Goal: Information Seeking & Learning: Learn about a topic

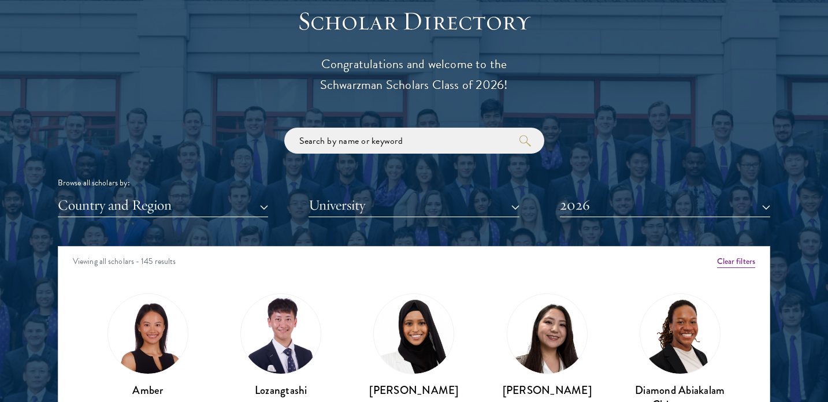
scroll to position [1291, 0]
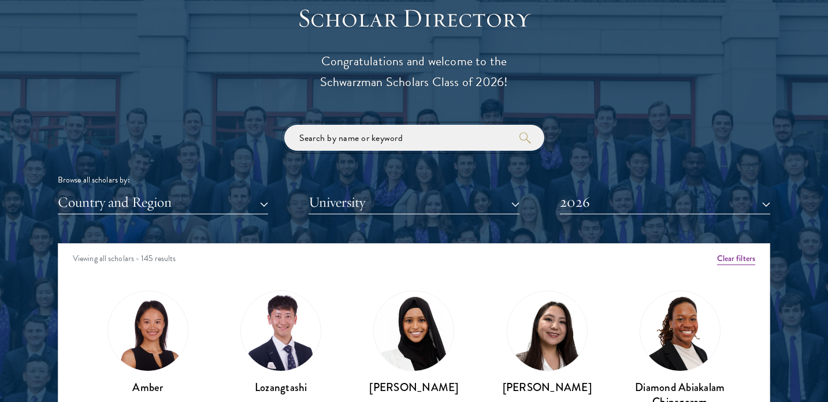
click at [366, 136] on input "search" at bounding box center [414, 138] width 260 height 26
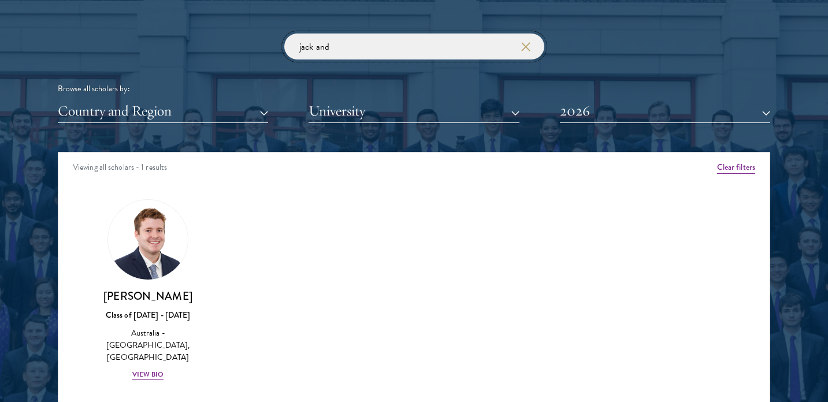
scroll to position [1395, 0]
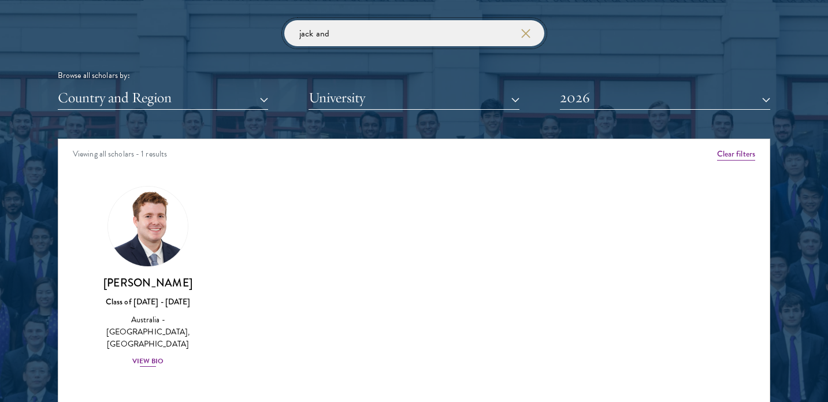
type input "jack and"
click at [149, 356] on div "View Bio" at bounding box center [148, 361] width 32 height 11
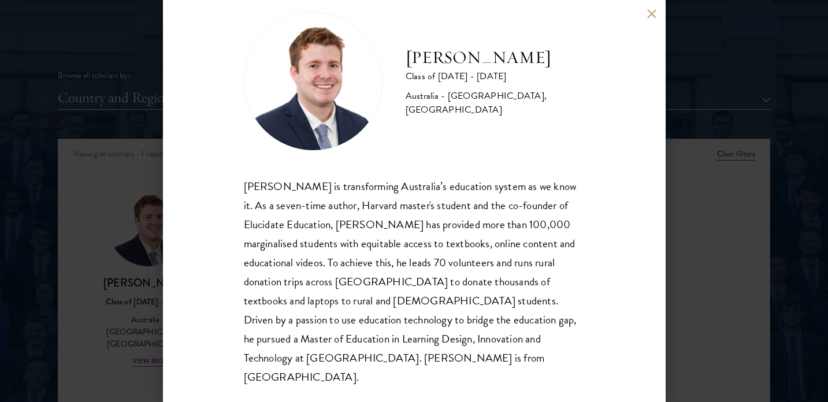
scroll to position [21, 0]
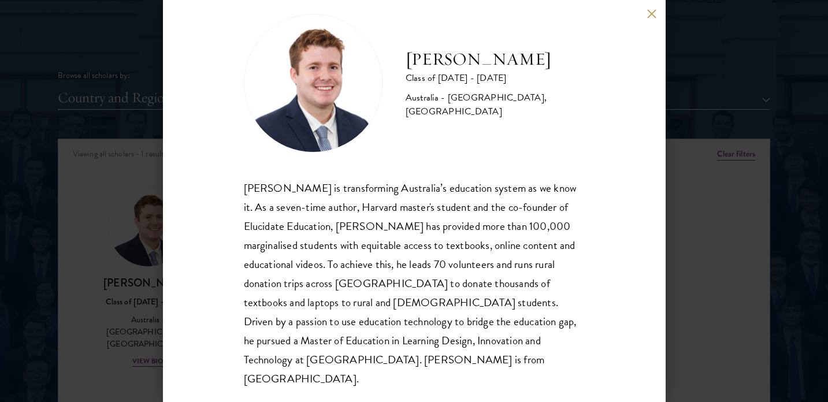
click at [648, 24] on div "[PERSON_NAME] Class of [DATE] - [DATE] [GEOGRAPHIC_DATA] - [GEOGRAPHIC_DATA], […" at bounding box center [414, 201] width 503 height 402
click at [651, 19] on div "[PERSON_NAME] Class of [DATE] - [DATE] [GEOGRAPHIC_DATA] - [GEOGRAPHIC_DATA], […" at bounding box center [414, 201] width 503 height 402
click at [652, 10] on button at bounding box center [652, 14] width 10 height 10
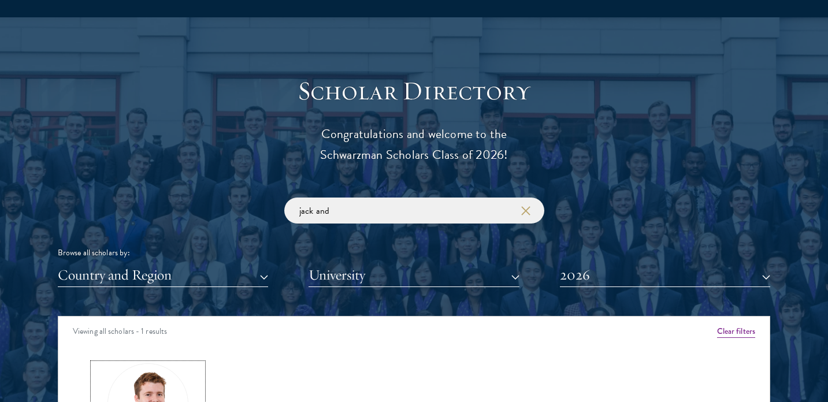
scroll to position [1275, 0]
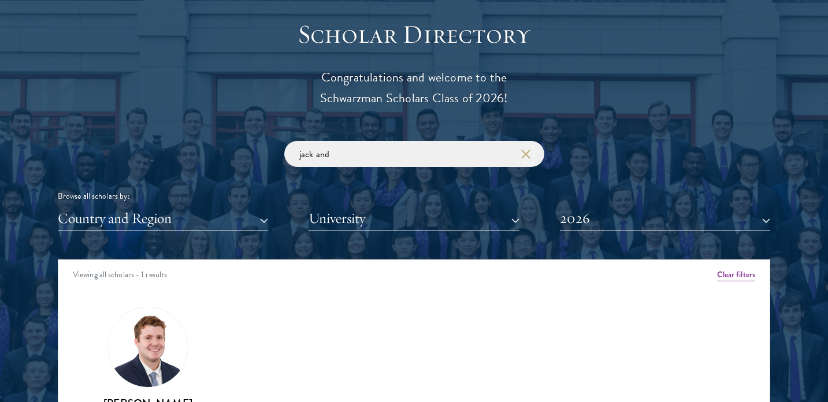
click at [528, 160] on button "button" at bounding box center [526, 155] width 12 height 12
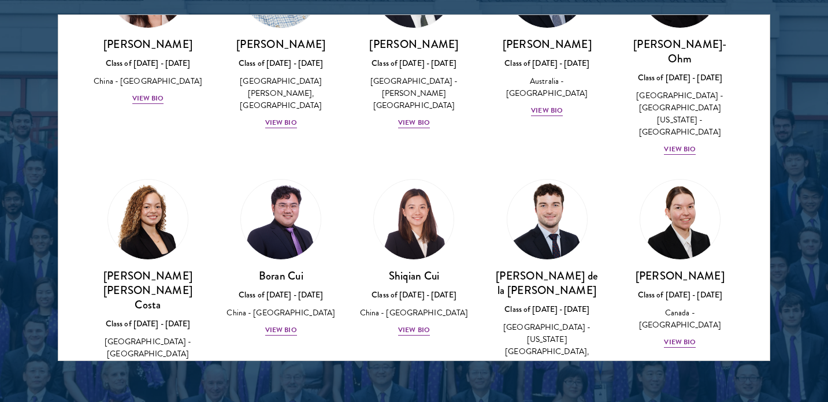
scroll to position [1228, 0]
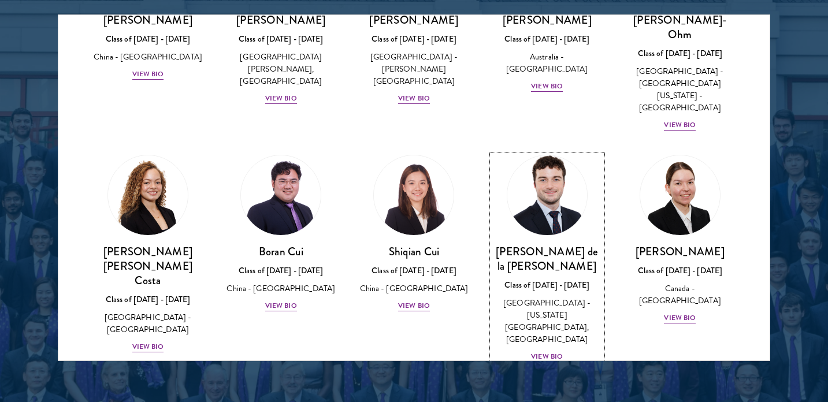
click at [543, 351] on div "View Bio" at bounding box center [547, 356] width 32 height 11
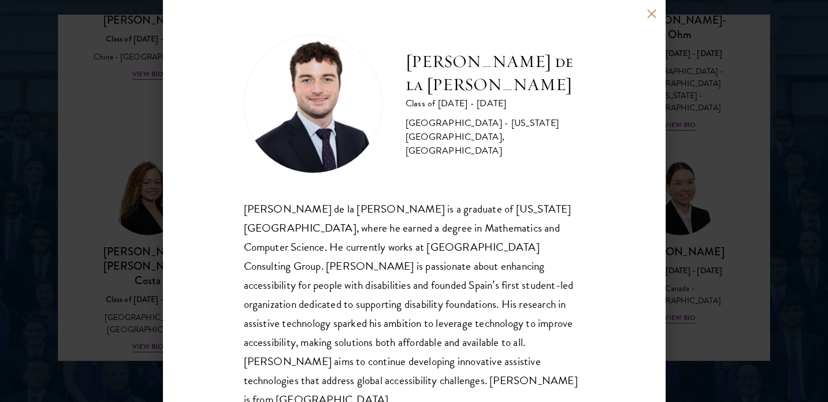
click at [648, 15] on button at bounding box center [652, 14] width 10 height 10
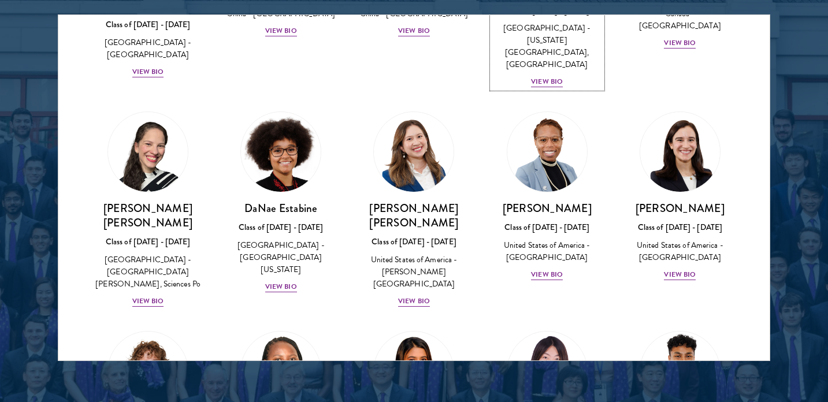
scroll to position [1562, 0]
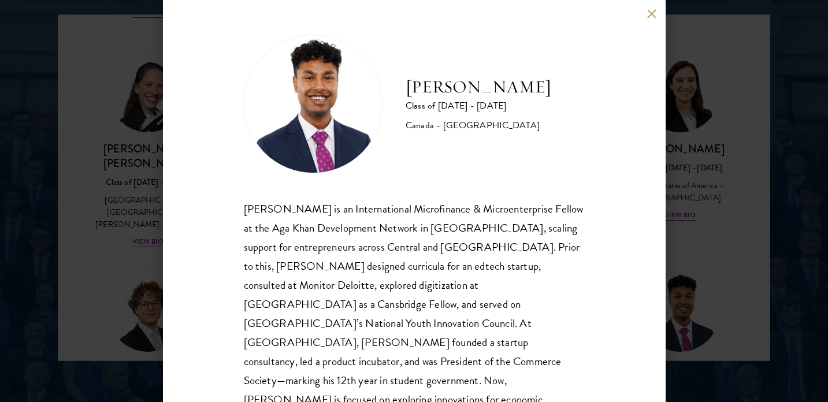
click at [655, 12] on button at bounding box center [652, 14] width 10 height 10
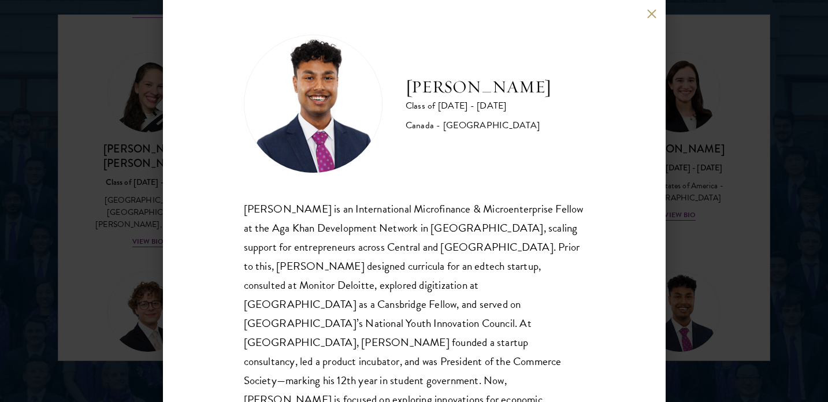
click at [649, 14] on button at bounding box center [652, 14] width 10 height 10
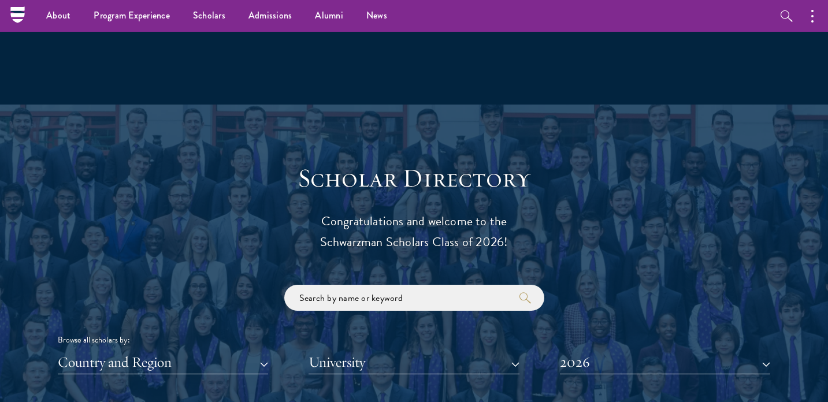
scroll to position [1100, 0]
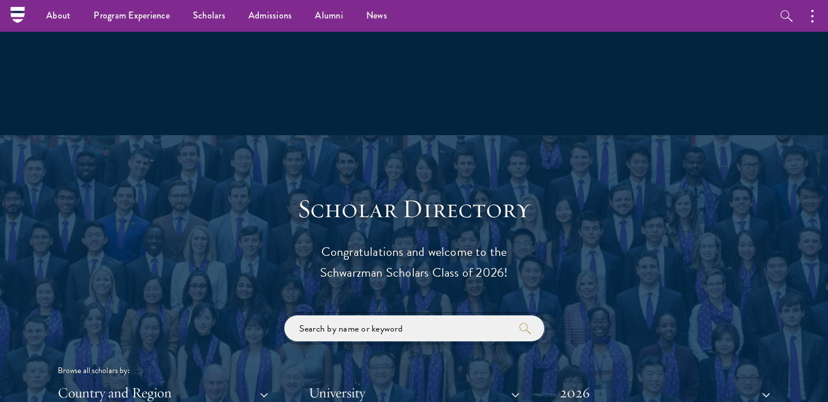
click at [345, 334] on input "search" at bounding box center [414, 329] width 260 height 26
type input "[PERSON_NAME]"
click button "submit" at bounding box center [0, 0] width 0 height 0
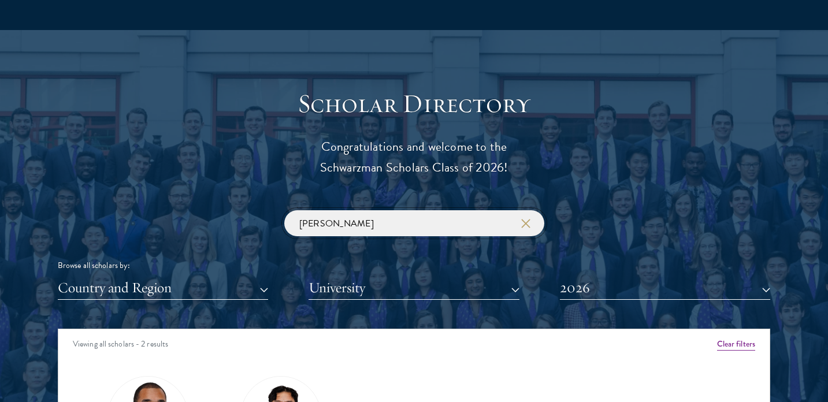
scroll to position [1387, 0]
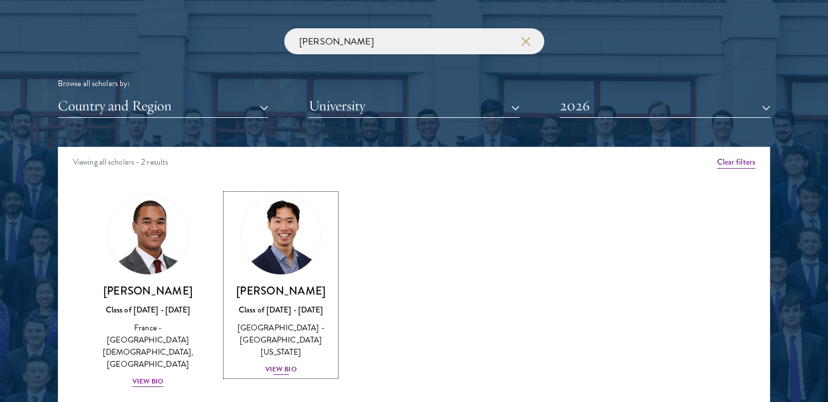
click at [282, 364] on div "View Bio" at bounding box center [281, 369] width 32 height 11
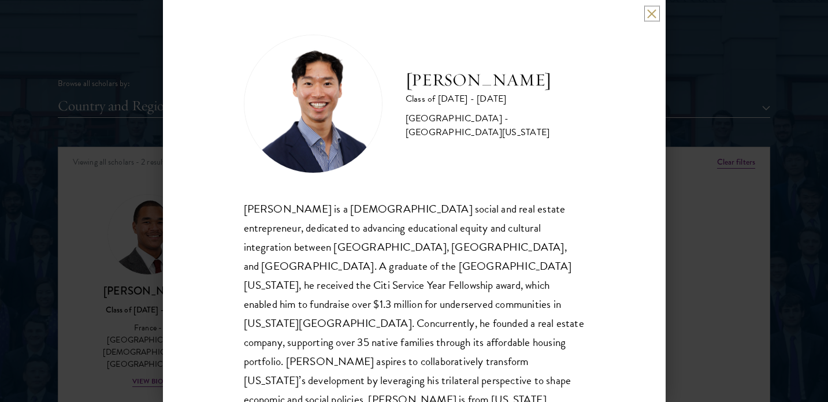
click at [652, 14] on button at bounding box center [652, 14] width 10 height 10
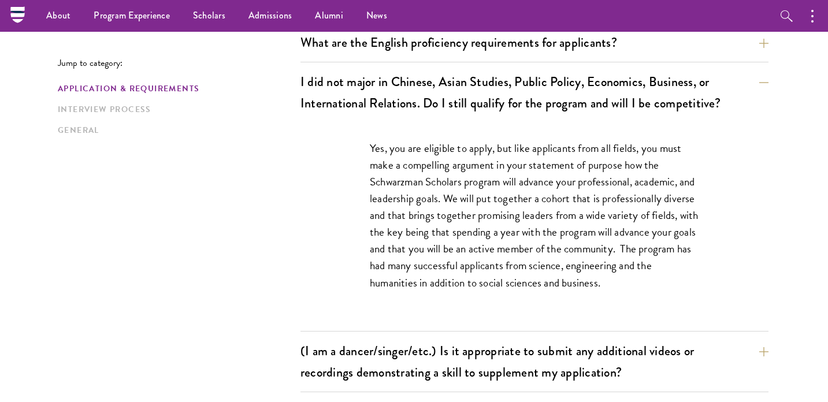
scroll to position [767, 0]
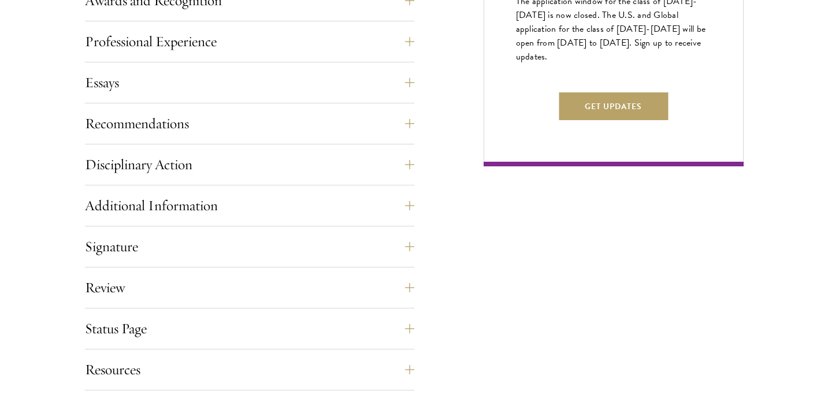
scroll to position [890, 0]
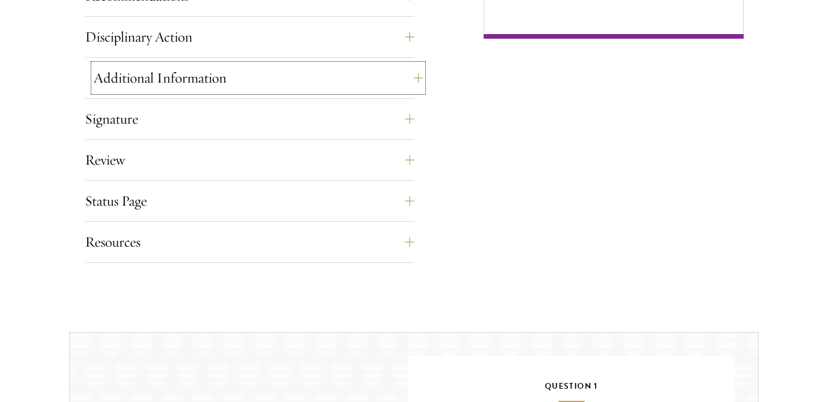
click at [192, 91] on button "Additional Information" at bounding box center [258, 78] width 329 height 28
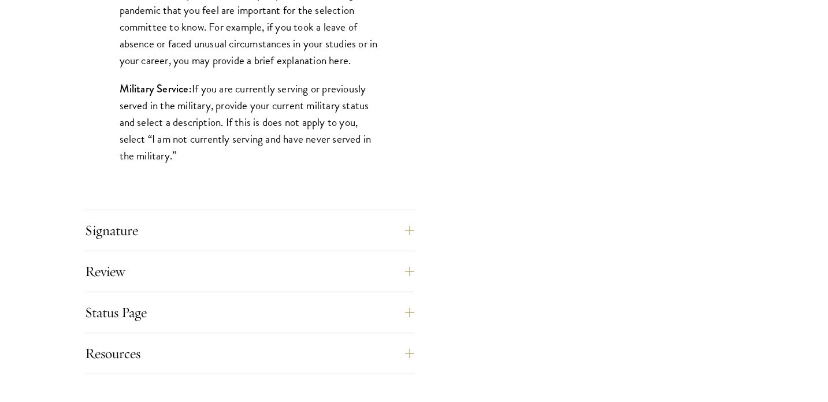
scroll to position [1283, 0]
